Goal: Information Seeking & Learning: Learn about a topic

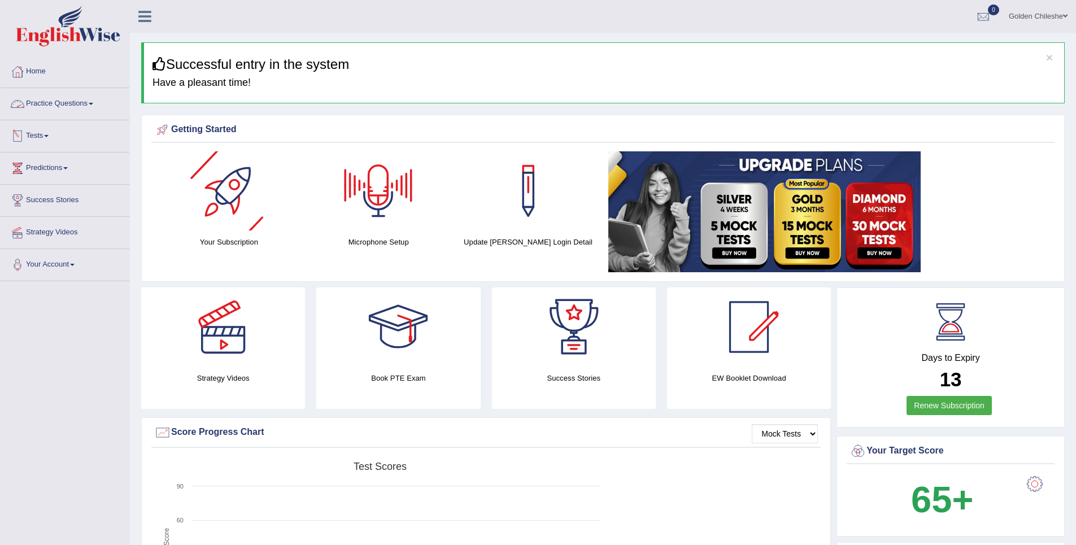
click at [93, 103] on span at bounding box center [91, 104] width 5 height 2
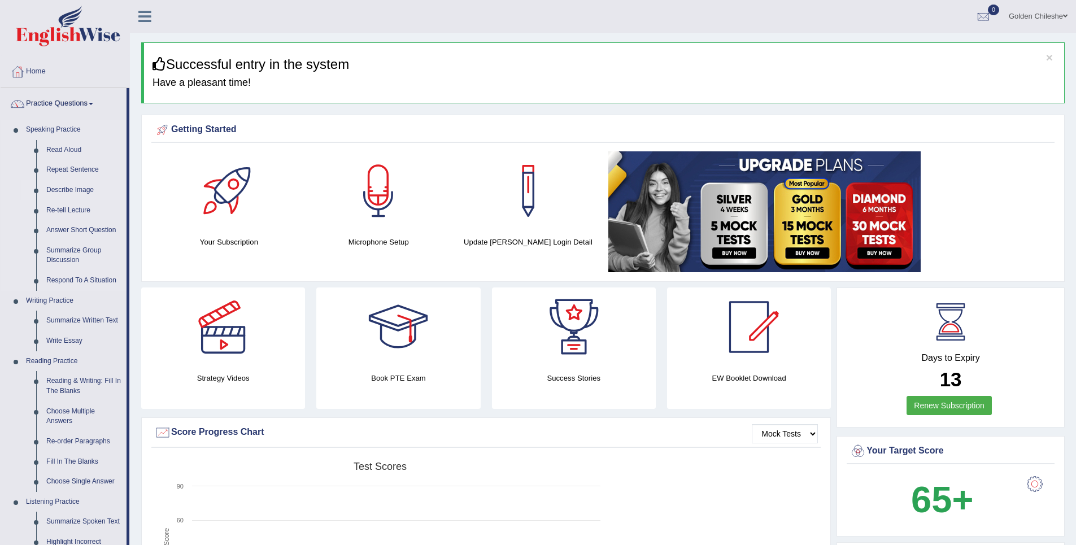
click at [76, 189] on link "Describe Image" at bounding box center [83, 190] width 85 height 20
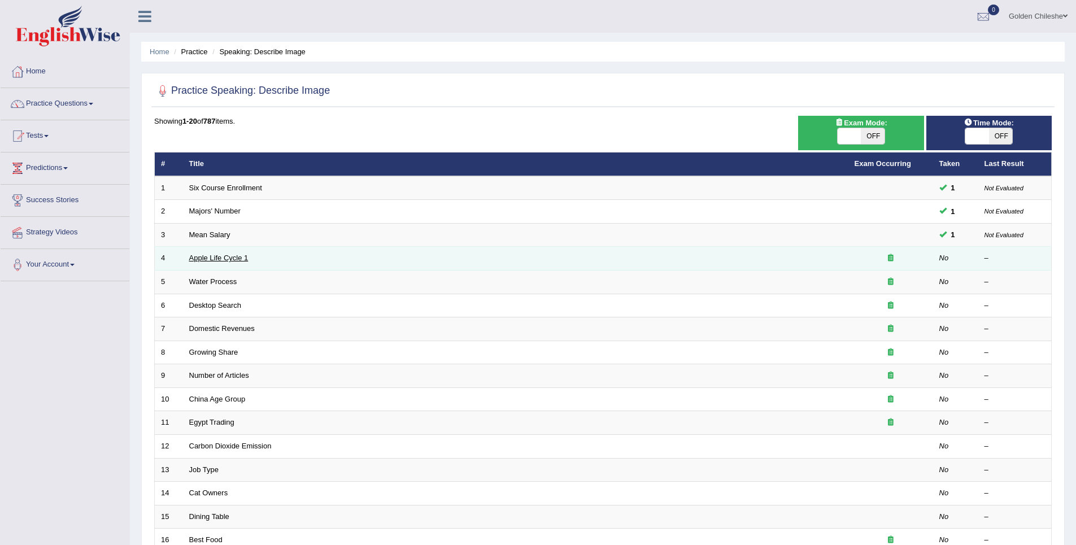
click at [215, 260] on link "Apple Life Cycle 1" at bounding box center [218, 258] width 59 height 8
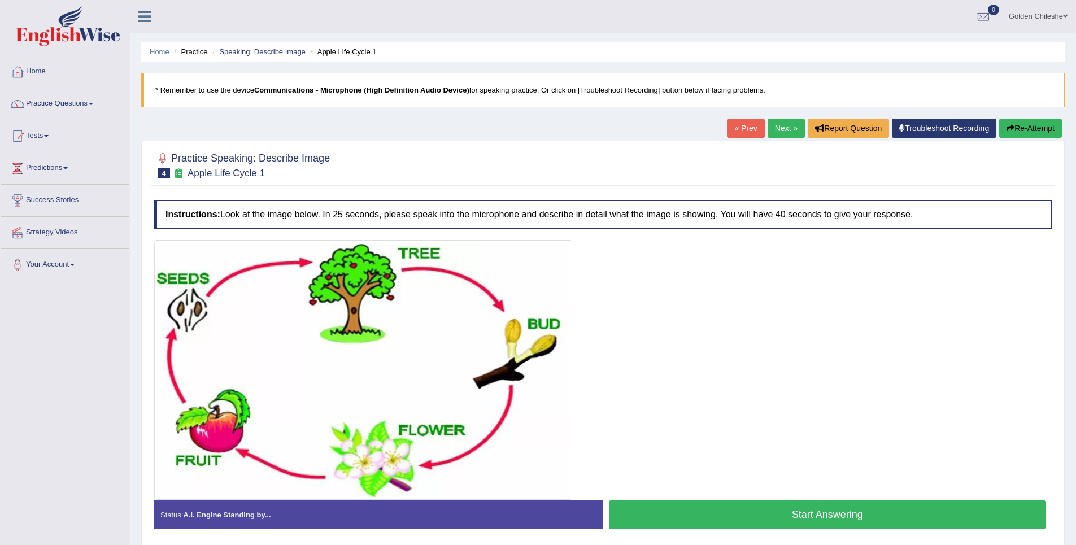
click at [786, 513] on button "Start Answering" at bounding box center [828, 514] width 438 height 29
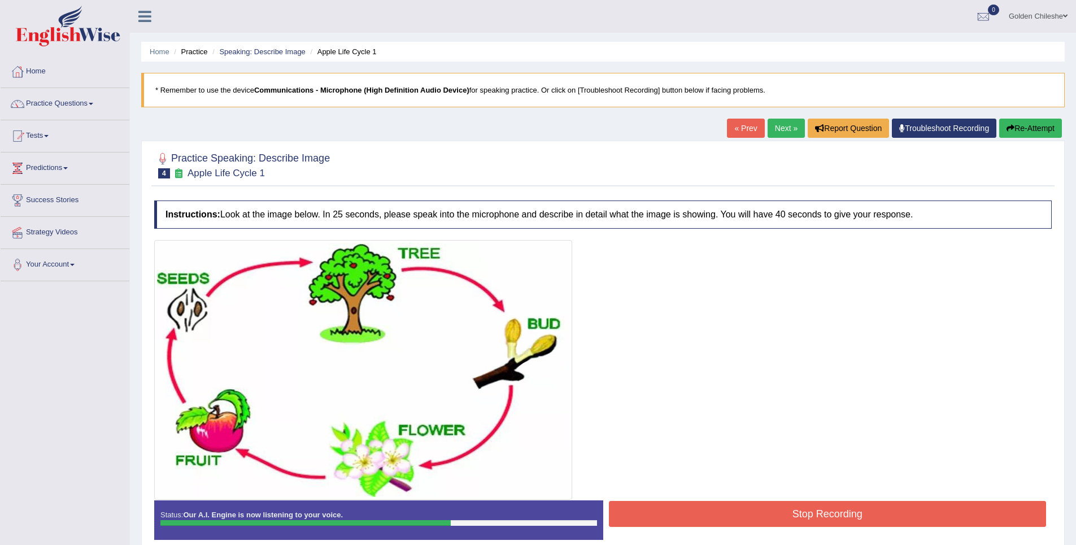
click at [775, 518] on button "Stop Recording" at bounding box center [828, 514] width 438 height 26
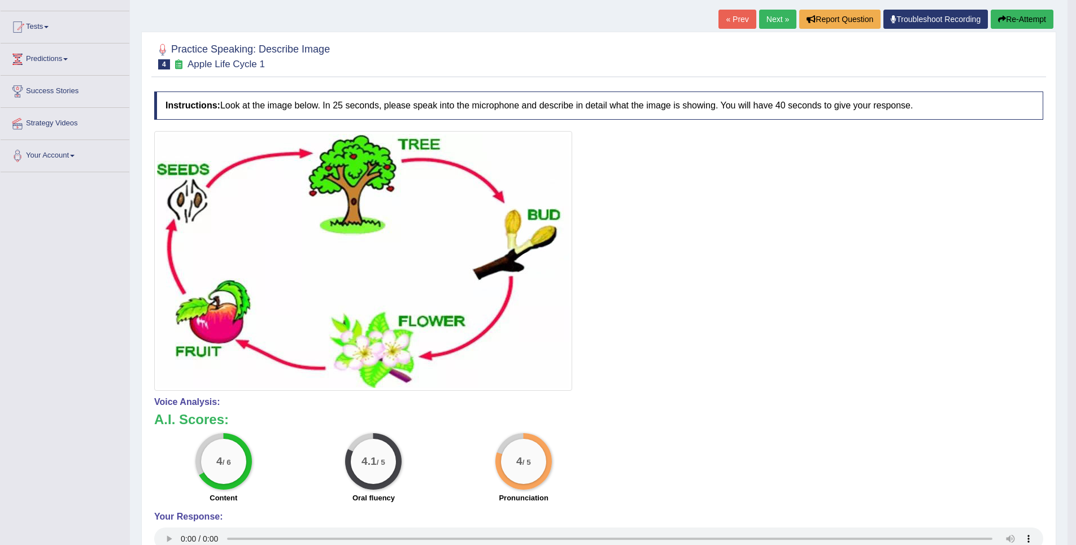
scroll to position [55, 0]
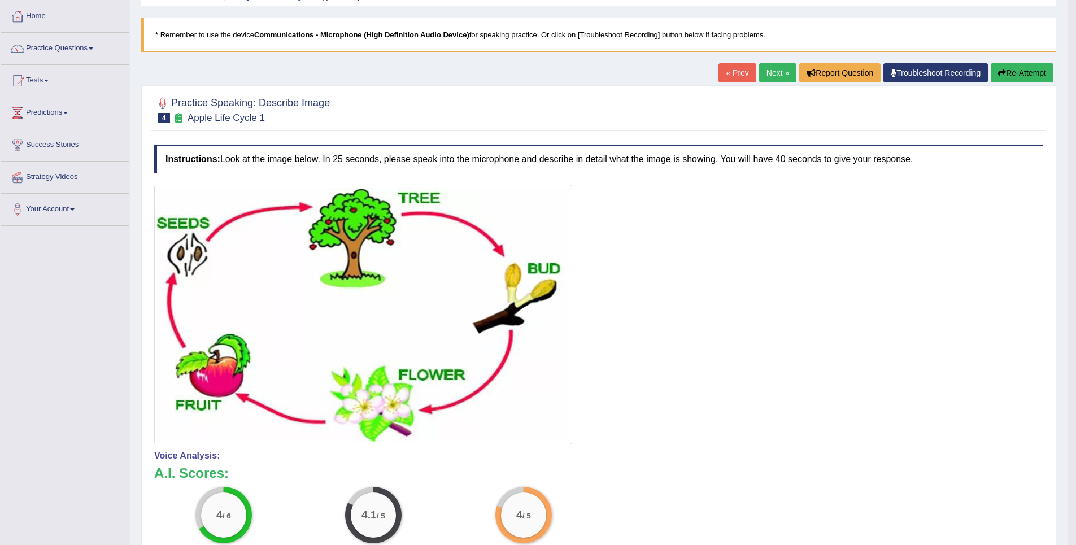
click at [770, 79] on link "Next »" at bounding box center [777, 72] width 37 height 19
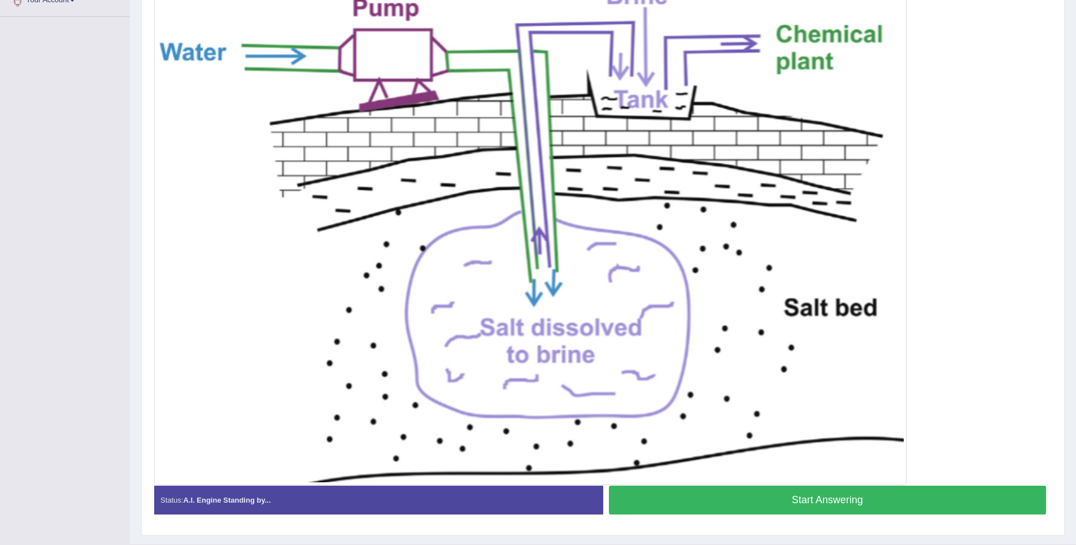
scroll to position [291, 0]
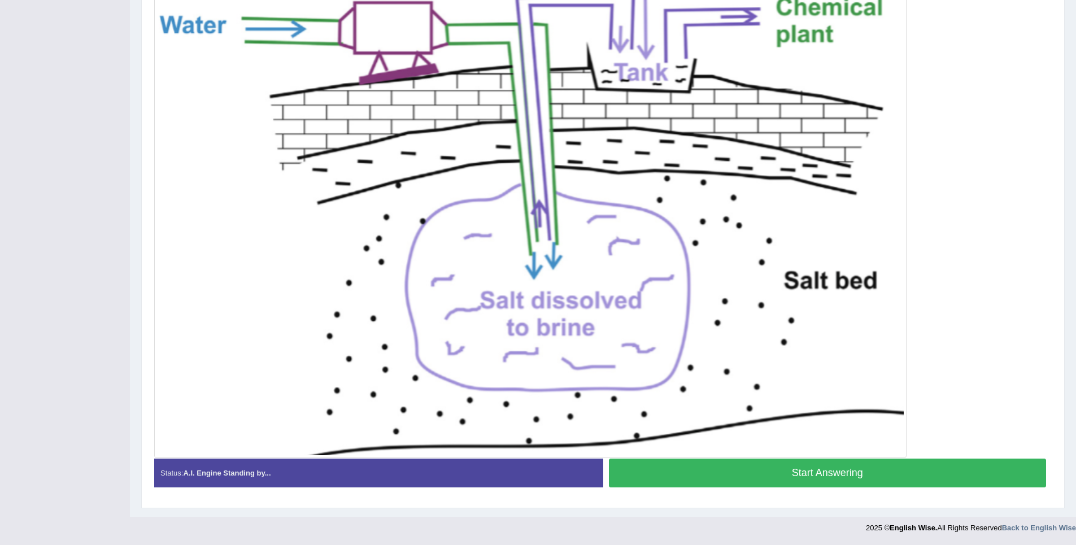
click at [867, 467] on button "Start Answering" at bounding box center [828, 472] width 438 height 29
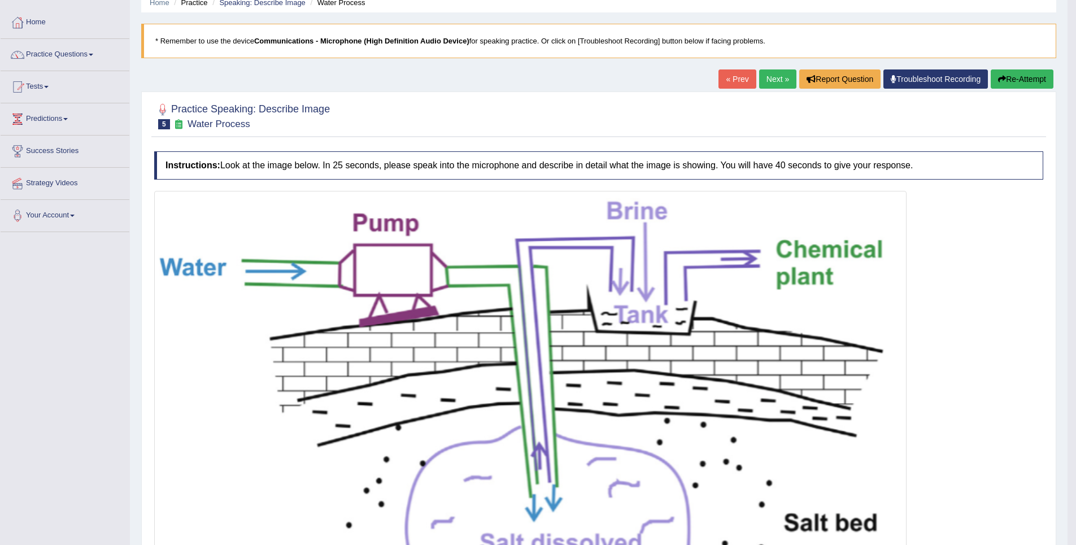
scroll to position [0, 0]
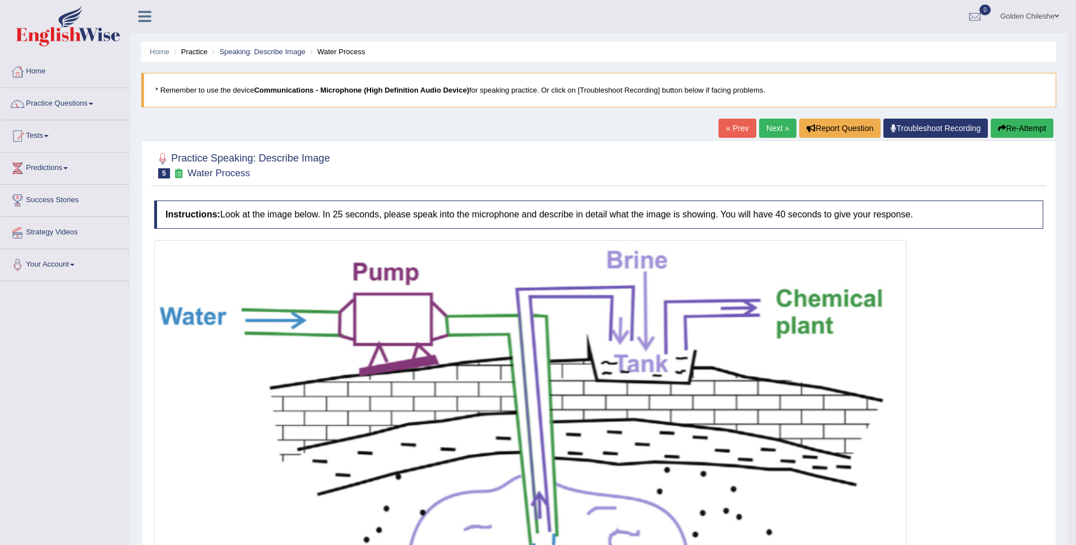
click at [774, 132] on link "Next »" at bounding box center [777, 128] width 37 height 19
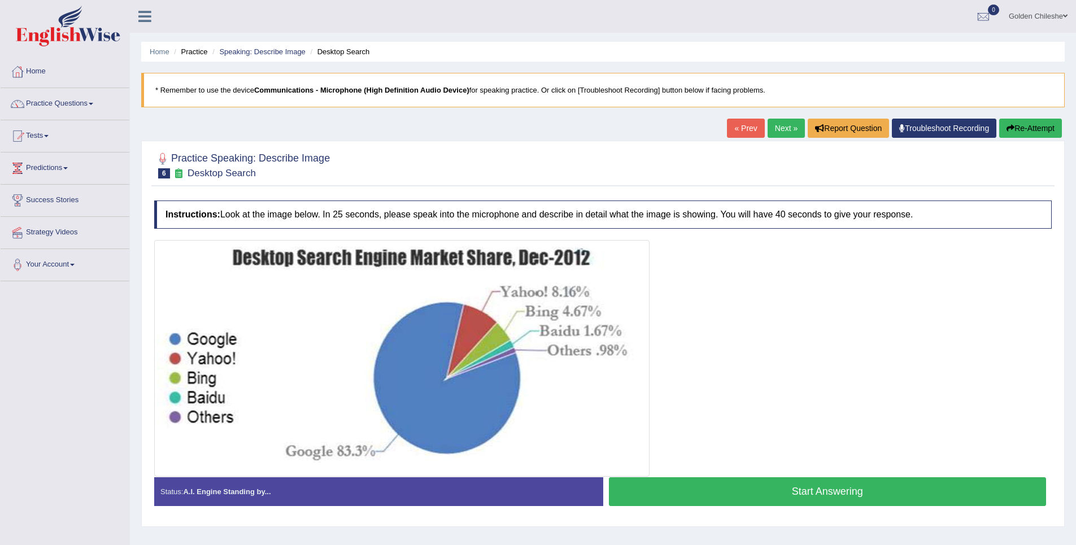
click at [785, 490] on button "Start Answering" at bounding box center [828, 491] width 438 height 29
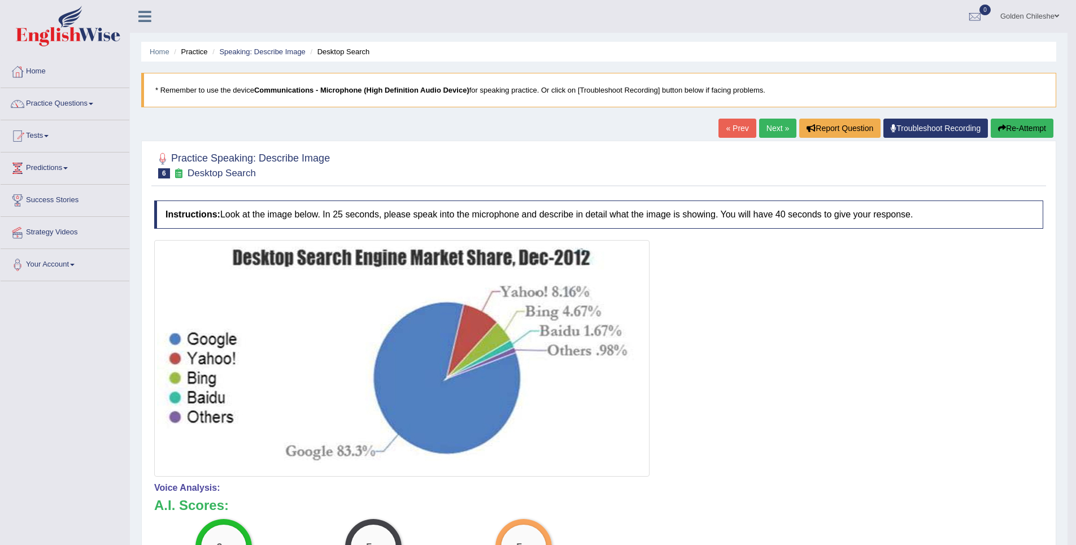
click at [767, 130] on link "Next »" at bounding box center [777, 128] width 37 height 19
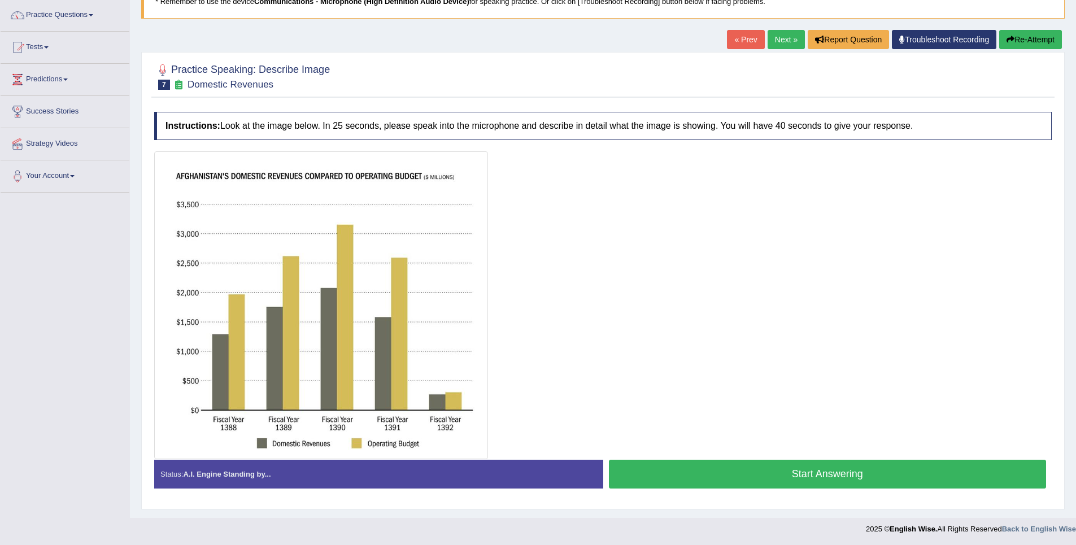
scroll to position [90, 0]
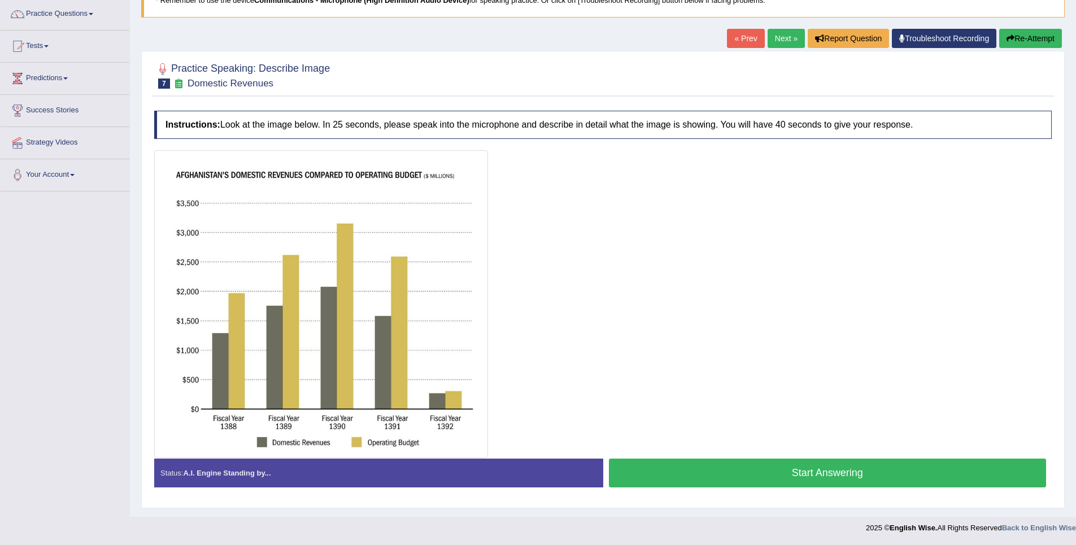
click at [766, 473] on button "Start Answering" at bounding box center [828, 472] width 438 height 29
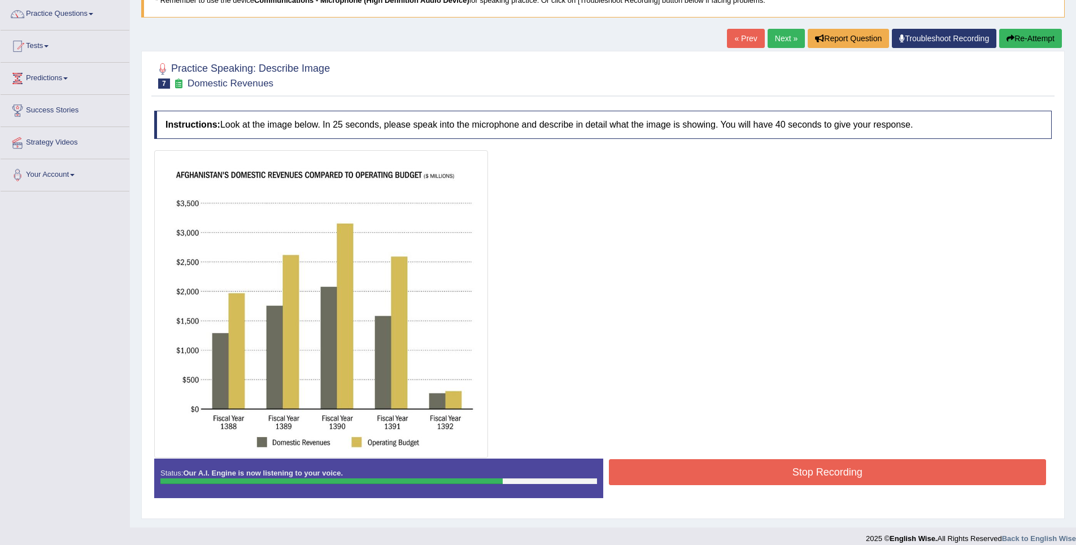
click at [778, 475] on button "Stop Recording" at bounding box center [828, 472] width 438 height 26
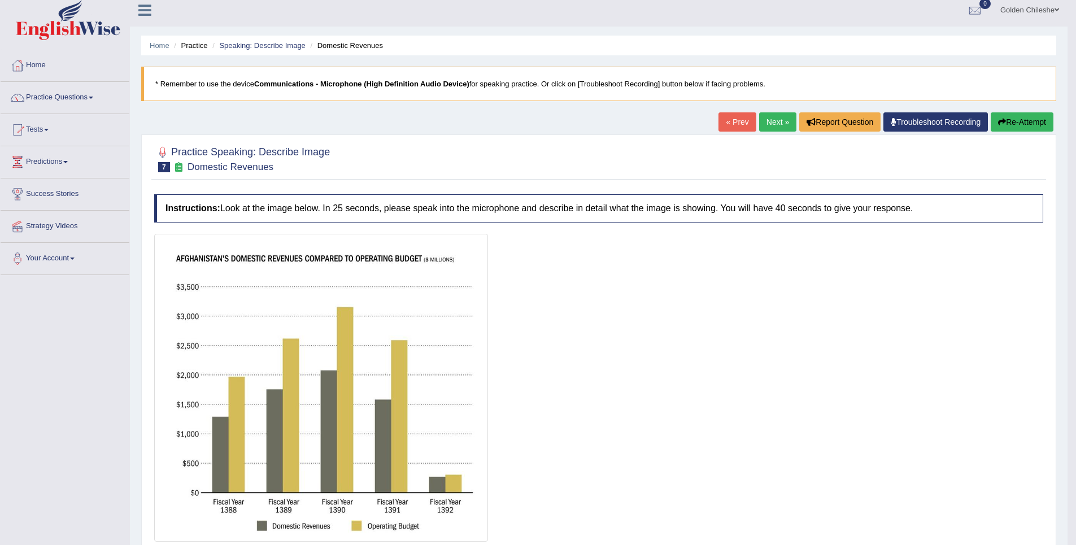
scroll to position [0, 0]
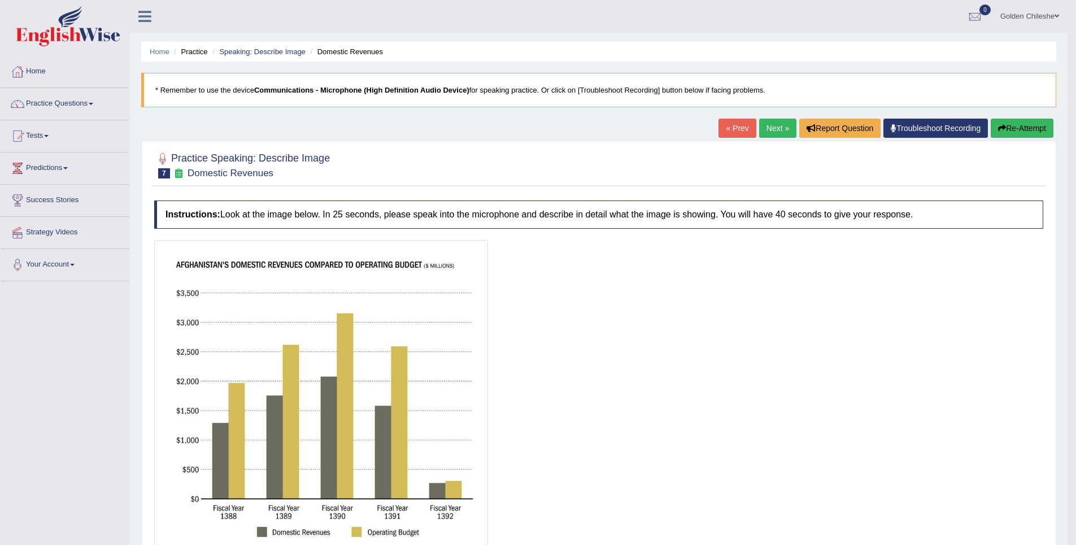
click at [1032, 126] on button "Re-Attempt" at bounding box center [1021, 128] width 63 height 19
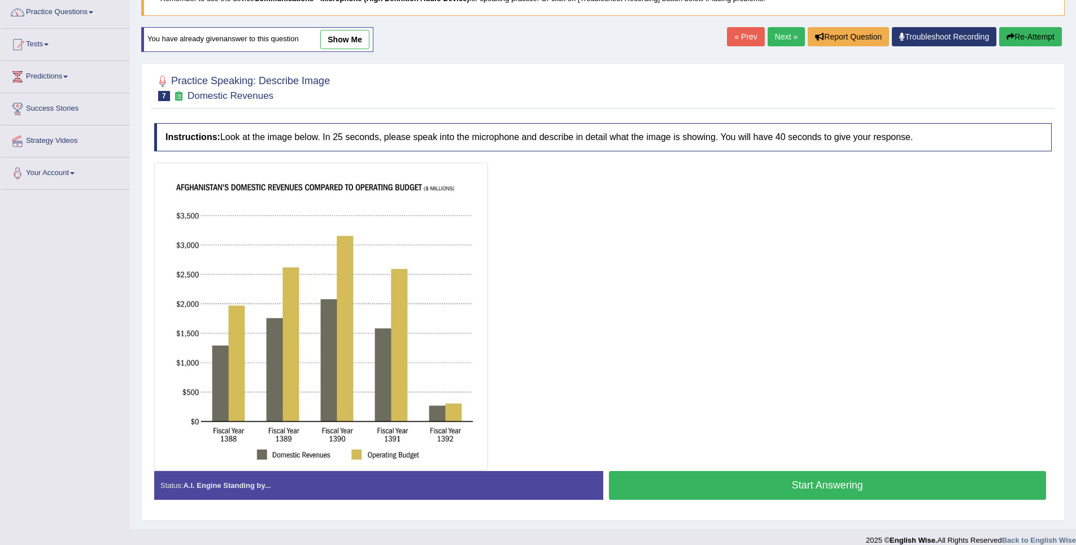
scroll to position [104, 0]
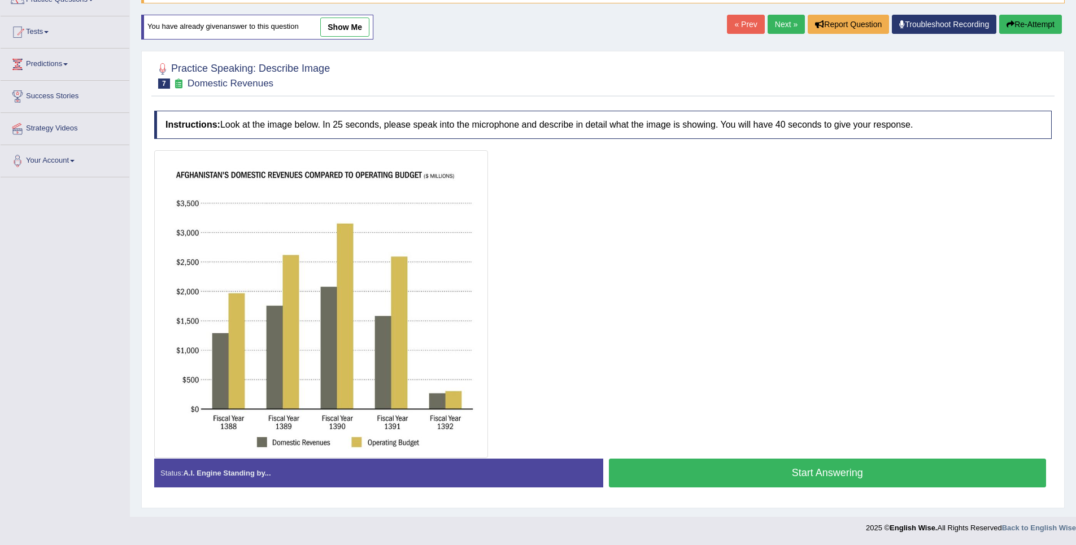
click at [805, 469] on button "Start Answering" at bounding box center [828, 472] width 438 height 29
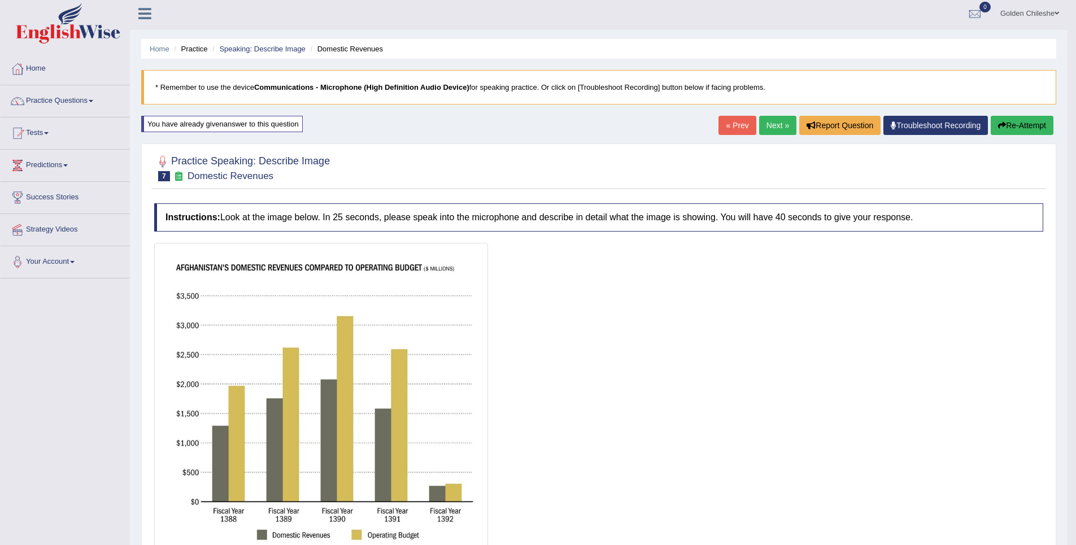
scroll to position [0, 0]
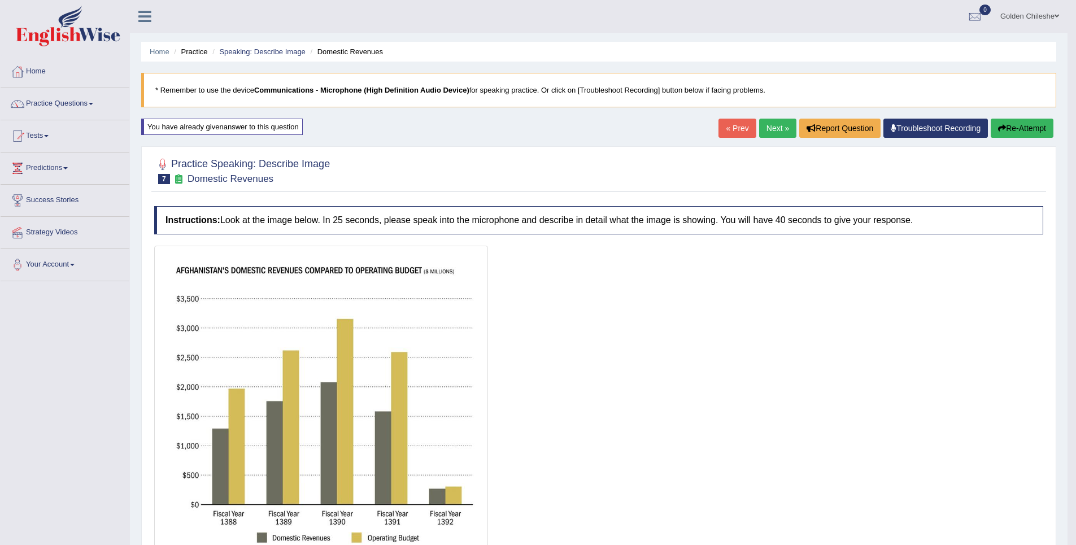
click at [1026, 133] on button "Re-Attempt" at bounding box center [1021, 128] width 63 height 19
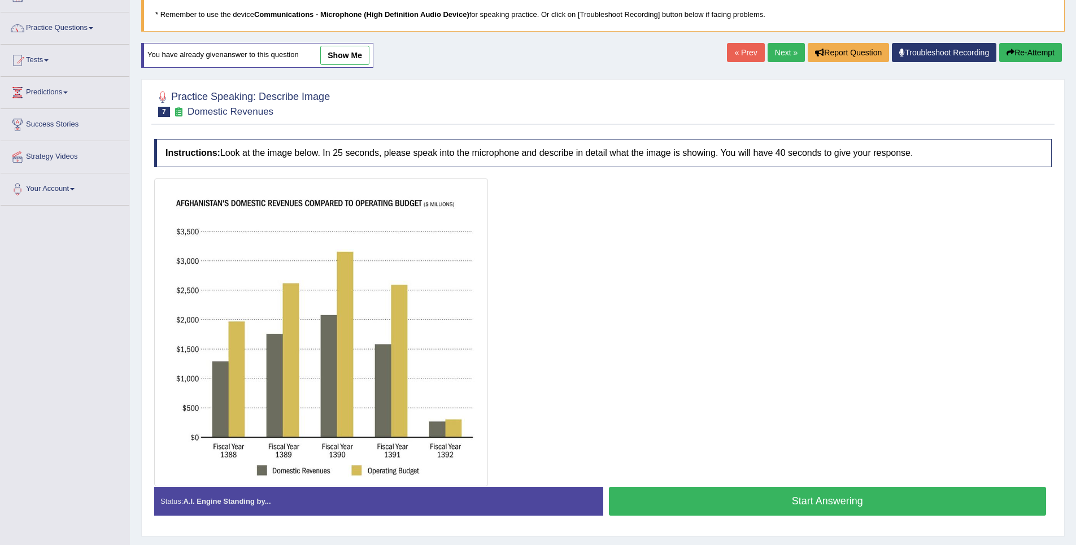
scroll to position [104, 0]
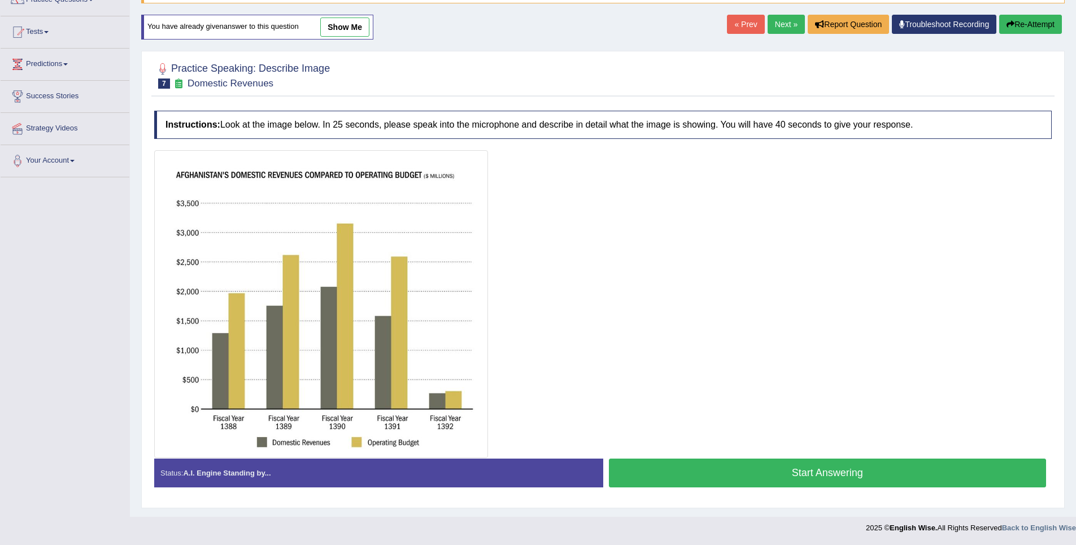
click at [700, 469] on button "Start Answering" at bounding box center [828, 472] width 438 height 29
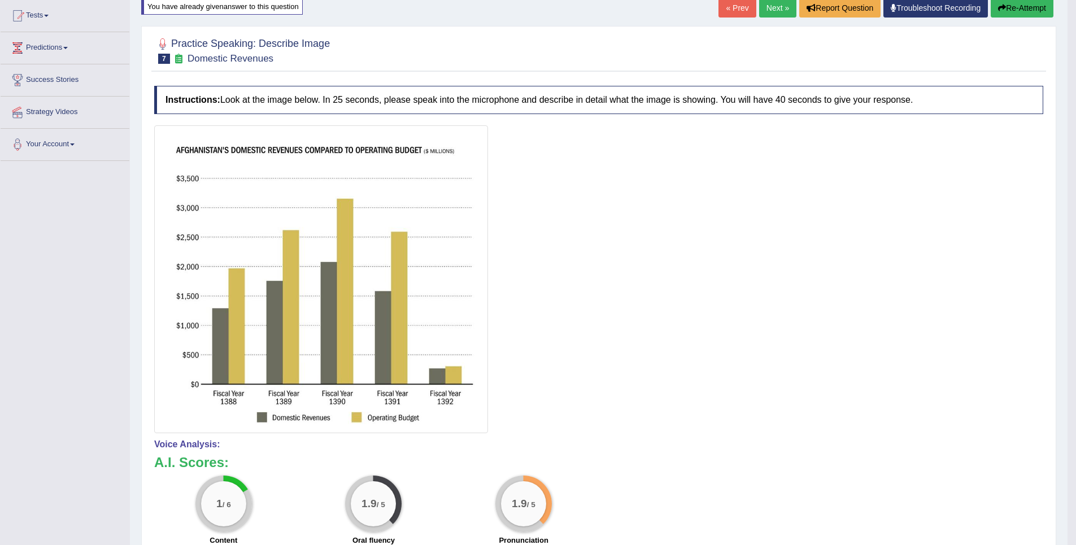
scroll to position [109, 0]
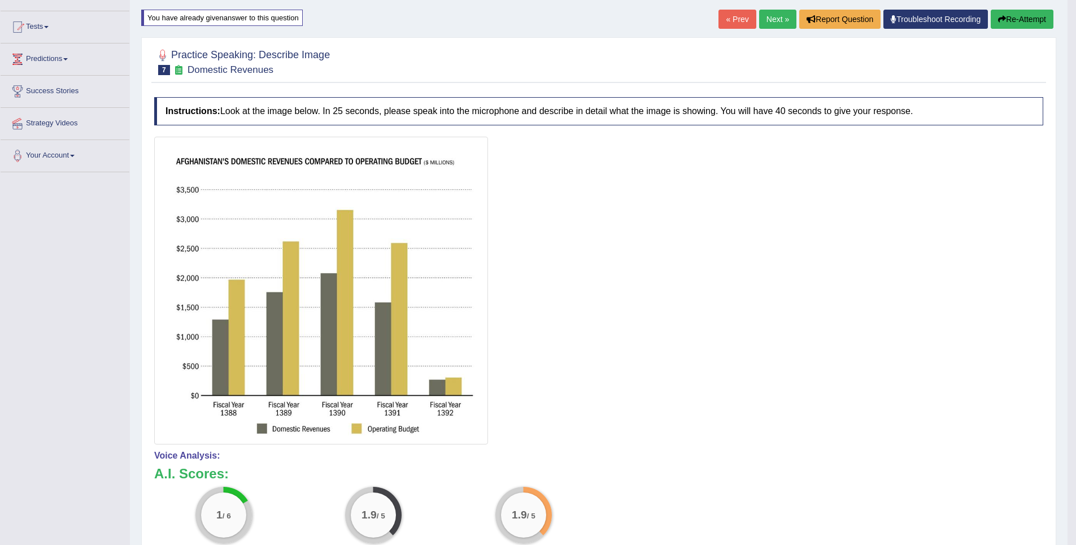
click at [1014, 22] on button "Re-Attempt" at bounding box center [1021, 19] width 63 height 19
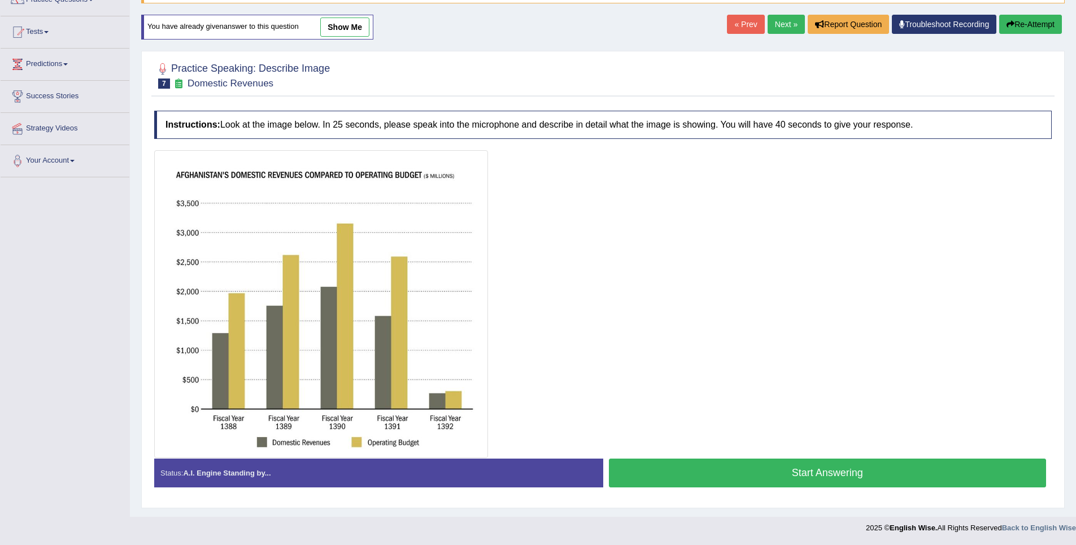
click at [814, 474] on button "Start Answering" at bounding box center [828, 472] width 438 height 29
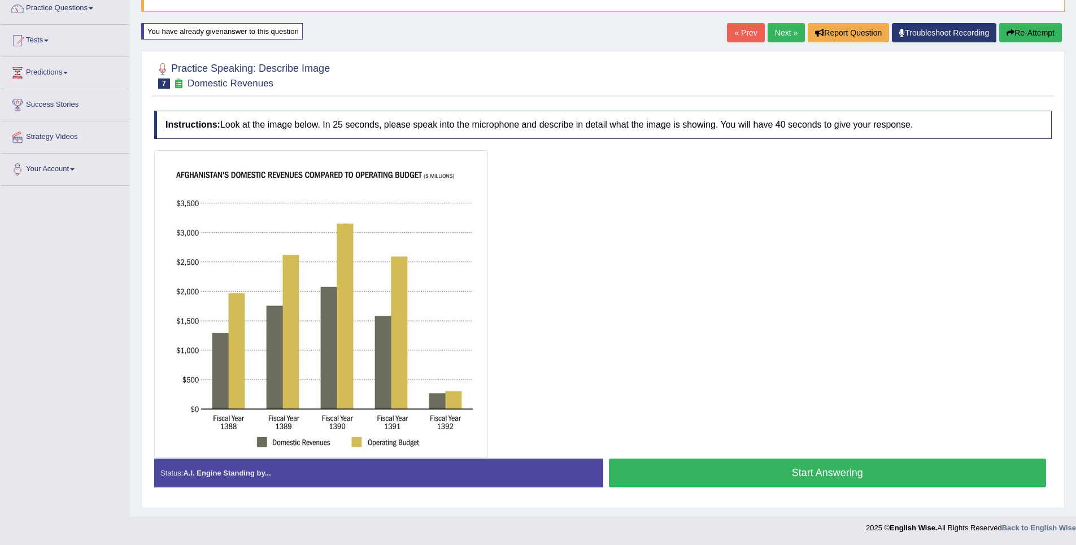
scroll to position [95, 0]
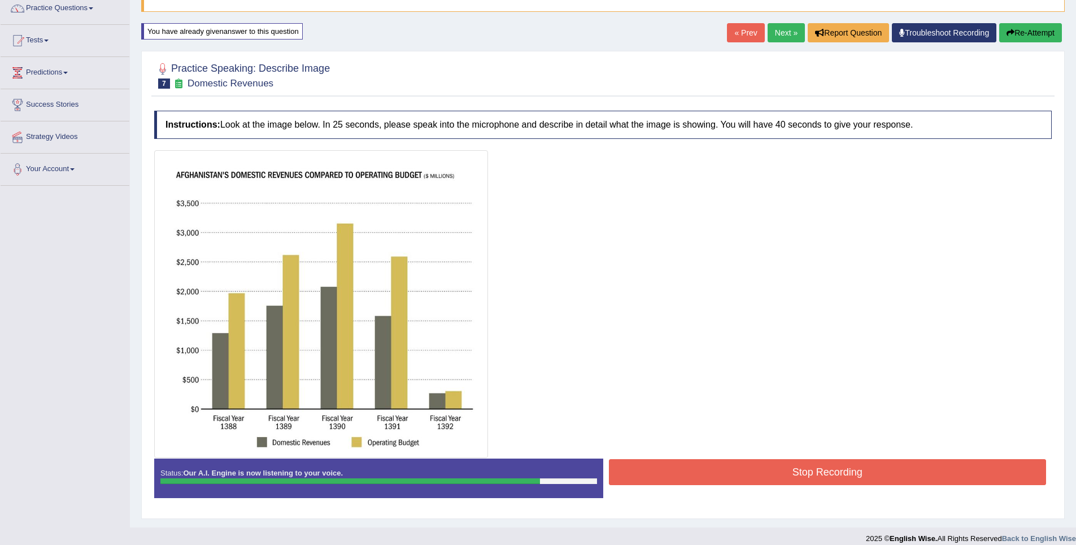
click at [1029, 32] on button "Re-Attempt" at bounding box center [1030, 32] width 63 height 19
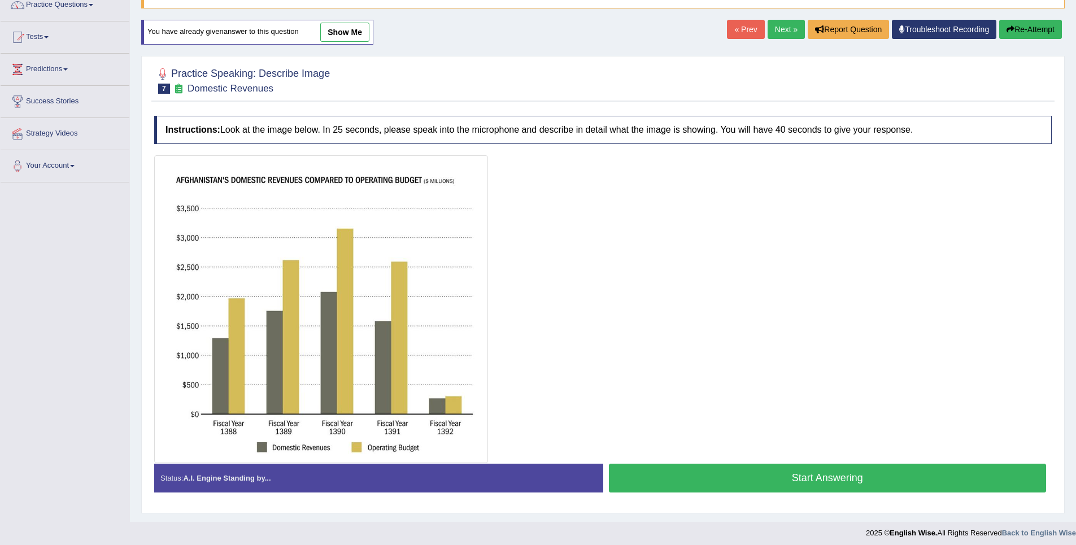
click at [754, 480] on button "Start Answering" at bounding box center [828, 478] width 438 height 29
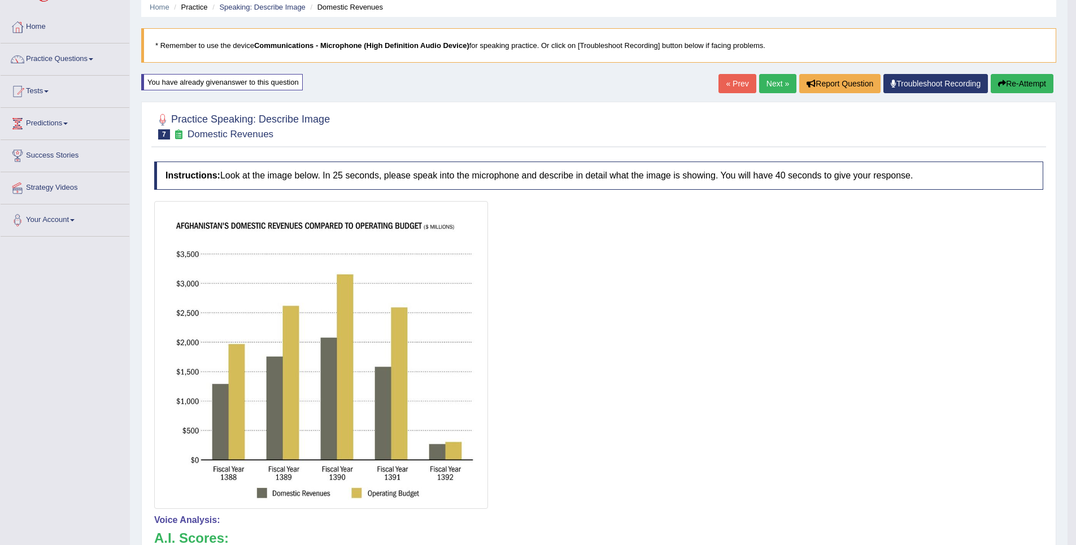
scroll to position [39, 0]
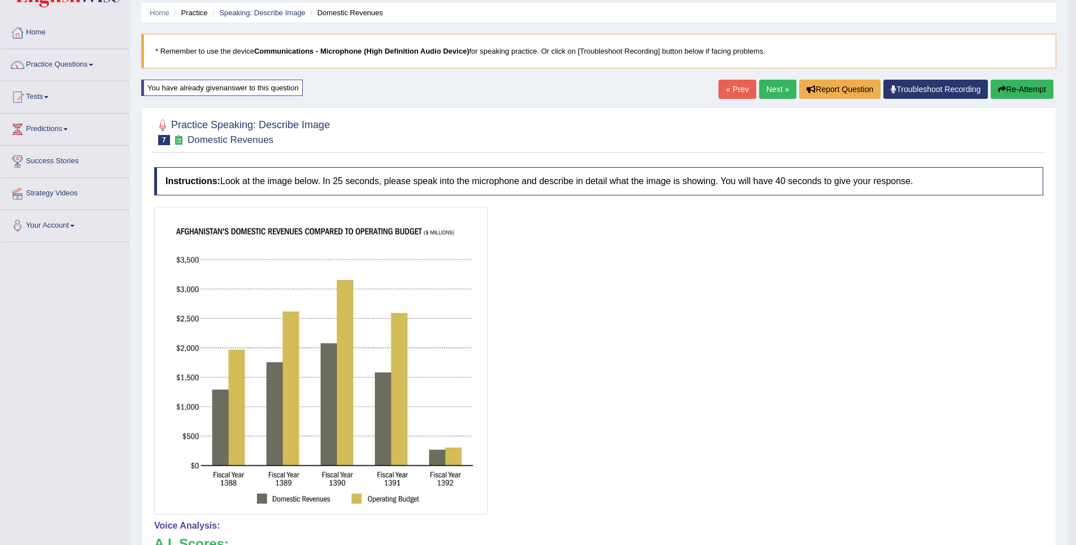
click at [767, 95] on link "Next »" at bounding box center [777, 89] width 37 height 19
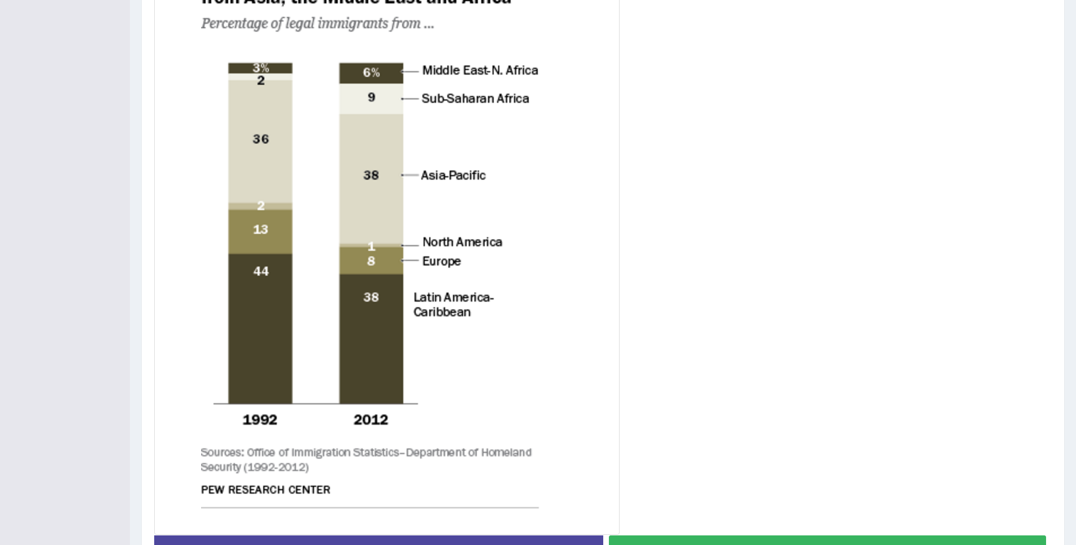
scroll to position [327, 0]
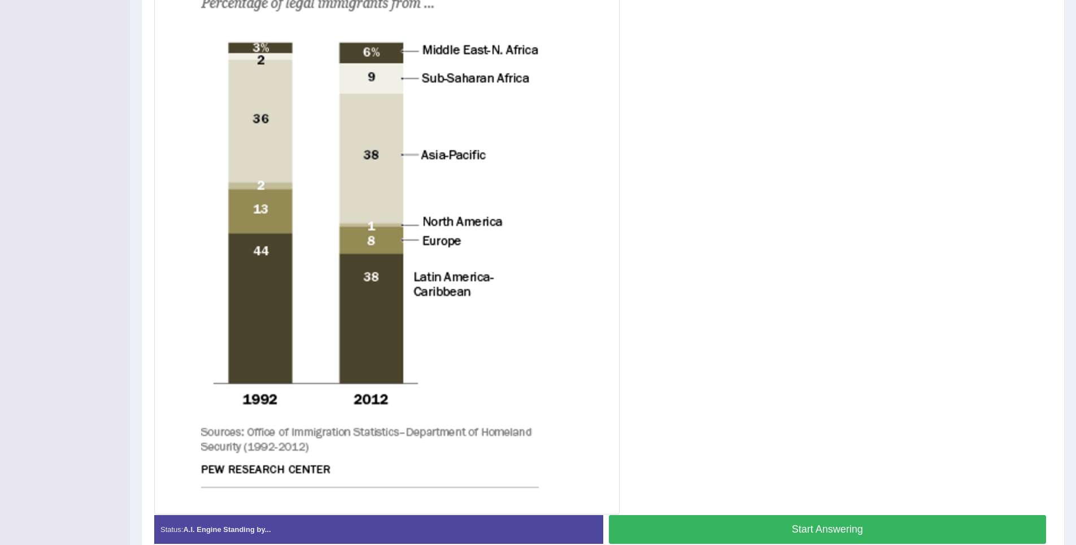
click at [849, 522] on button "Start Answering" at bounding box center [828, 529] width 438 height 29
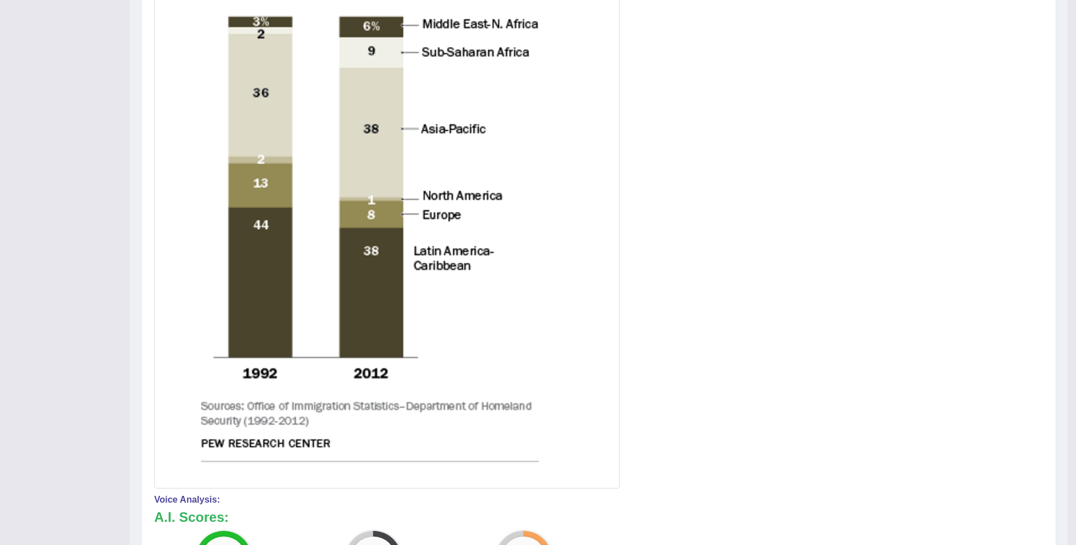
scroll to position [115, 0]
